Goal: Task Accomplishment & Management: Use online tool/utility

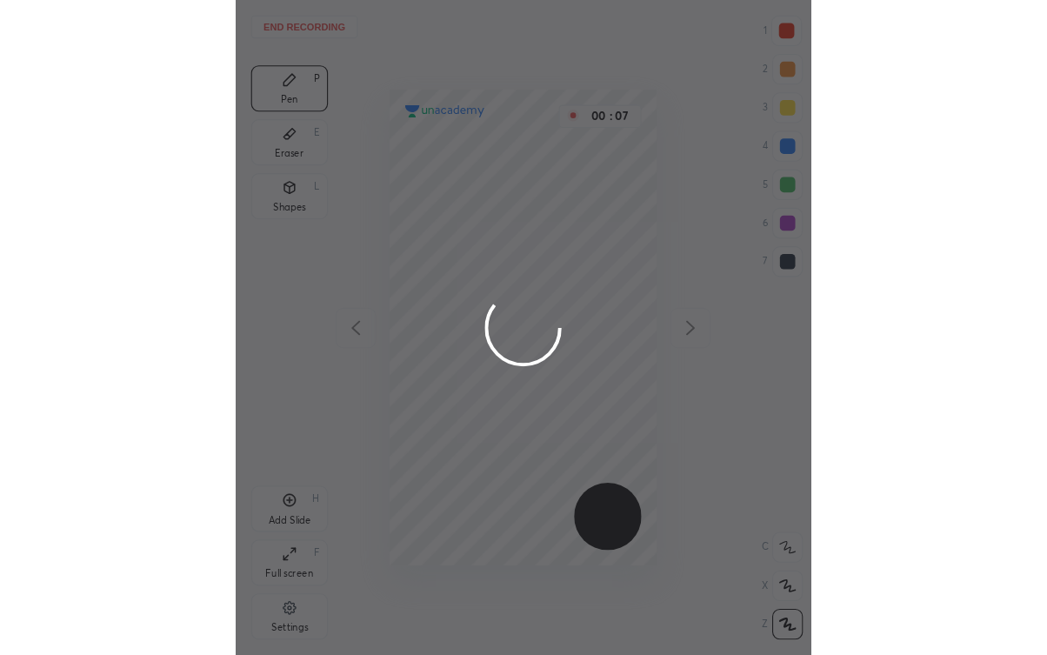
scroll to position [591, 242]
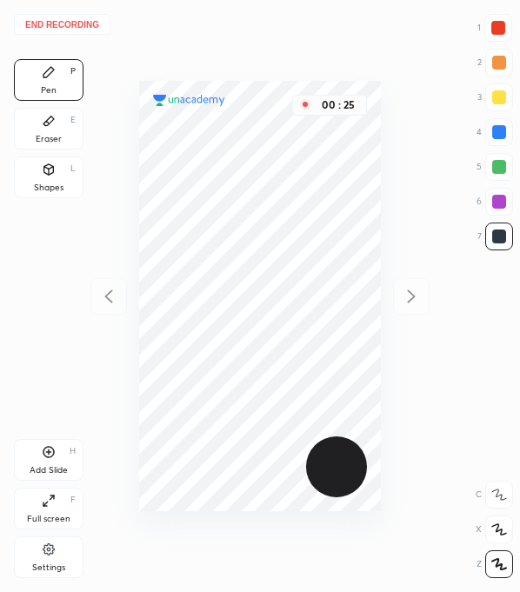
click at [491, 22] on div at bounding box center [498, 28] width 14 height 14
click at [506, 238] on div at bounding box center [499, 237] width 28 height 28
click at [496, 21] on div at bounding box center [498, 28] width 14 height 14
click at [507, 143] on div at bounding box center [499, 132] width 28 height 28
click at [497, 202] on div at bounding box center [499, 202] width 14 height 14
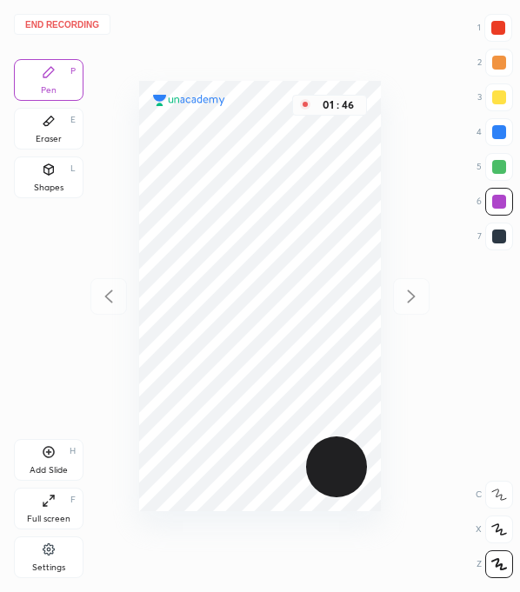
click at [499, 24] on div at bounding box center [498, 28] width 14 height 14
click at [497, 242] on div at bounding box center [499, 237] width 14 height 14
click at [49, 452] on icon at bounding box center [48, 452] width 5 height 5
click at [488, 37] on div at bounding box center [498, 28] width 28 height 28
click at [500, 232] on div at bounding box center [499, 237] width 14 height 14
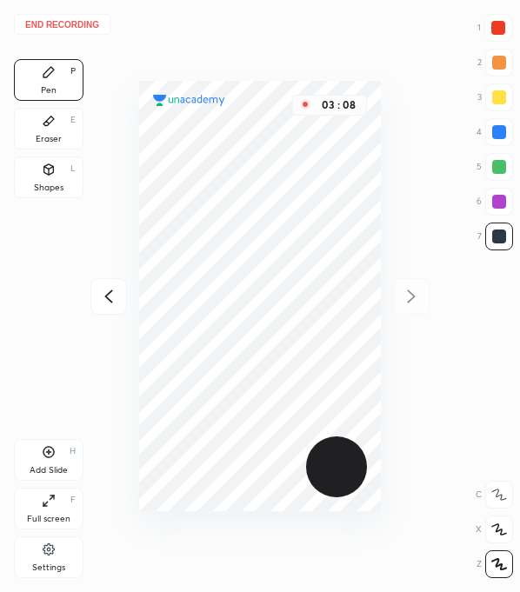
click at [392, 372] on div "End recording 1 2 3 4 5 6 7 R O A L C X Z Erase all C X Z Pen P Eraser E Shapes…" at bounding box center [260, 296] width 520 height 592
click at [502, 30] on div at bounding box center [498, 28] width 14 height 14
click at [508, 236] on div at bounding box center [499, 237] width 28 height 28
click at [48, 455] on icon at bounding box center [49, 452] width 14 height 14
click at [494, 27] on div at bounding box center [498, 28] width 14 height 14
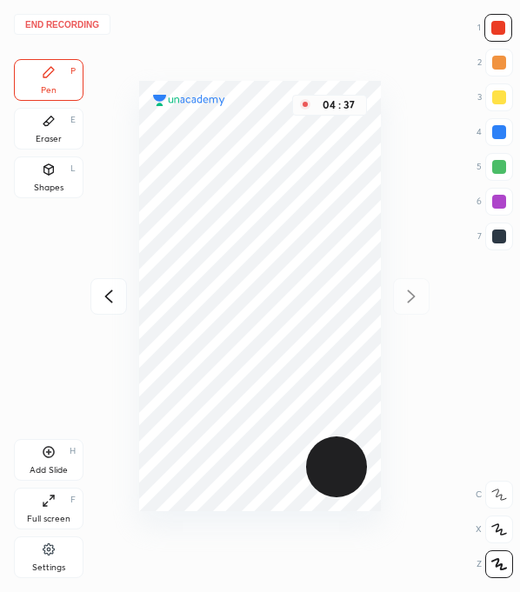
click at [500, 38] on div at bounding box center [498, 28] width 28 height 28
click at [497, 234] on div at bounding box center [499, 237] width 14 height 14
click at [491, 205] on div at bounding box center [499, 202] width 28 height 28
click at [498, 31] on div at bounding box center [498, 28] width 14 height 14
click at [495, 137] on div at bounding box center [499, 132] width 14 height 14
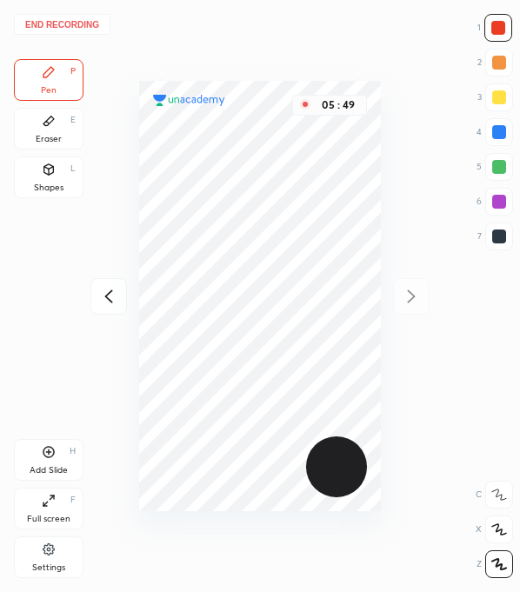
click at [509, 136] on div at bounding box center [499, 132] width 28 height 28
click at [46, 439] on div "Add Slide H" at bounding box center [49, 460] width 70 height 42
click at [505, 35] on div at bounding box center [498, 28] width 28 height 28
click at [492, 233] on div at bounding box center [499, 237] width 14 height 14
click at [505, 232] on div at bounding box center [499, 237] width 14 height 14
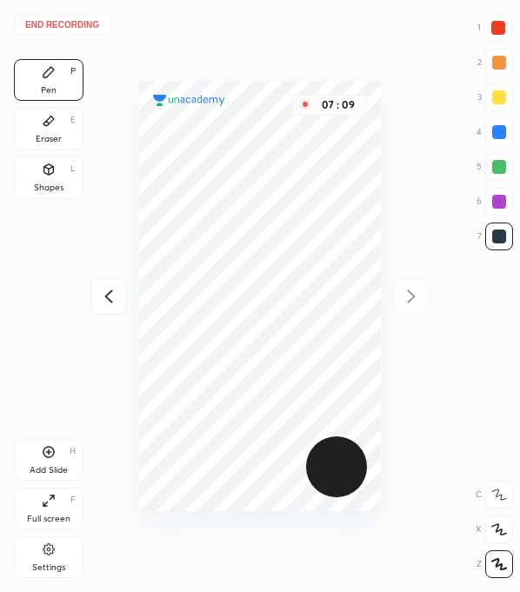
click at [506, 29] on div at bounding box center [498, 28] width 28 height 28
click at [47, 449] on icon at bounding box center [49, 452] width 14 height 14
click at [497, 244] on div at bounding box center [499, 237] width 28 height 28
click at [503, 35] on div at bounding box center [498, 28] width 28 height 28
click at [105, 293] on icon at bounding box center [108, 296] width 21 height 21
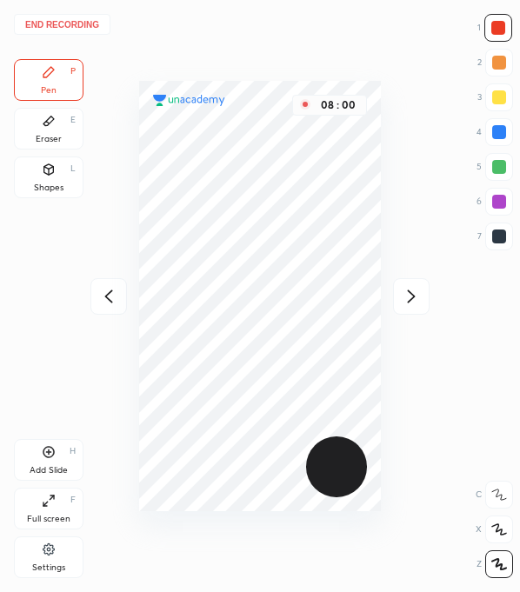
click at [102, 293] on icon at bounding box center [108, 296] width 21 height 21
click at [118, 302] on div at bounding box center [108, 296] width 37 height 37
click at [118, 296] on div at bounding box center [108, 296] width 37 height 37
click at [63, 23] on button "End recording" at bounding box center [62, 24] width 97 height 21
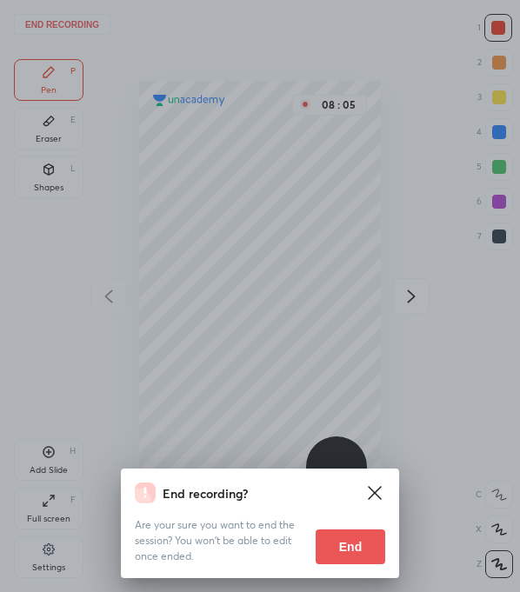
click at [331, 543] on button "End" at bounding box center [351, 547] width 70 height 35
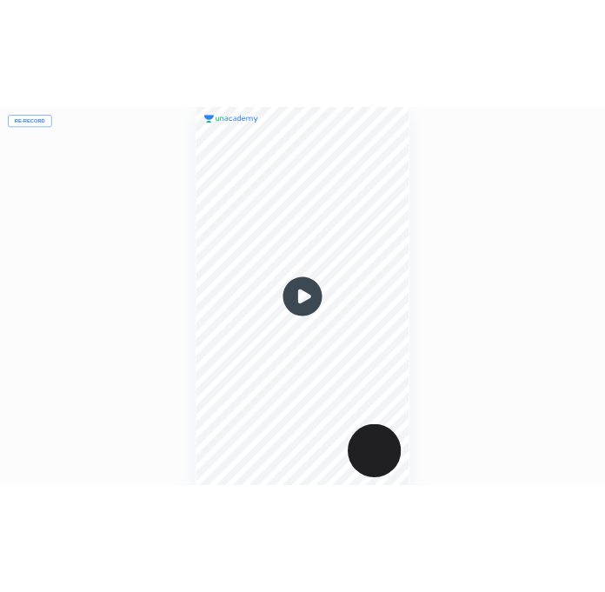
scroll to position [86383, 86648]
